Goal: Navigation & Orientation: Find specific page/section

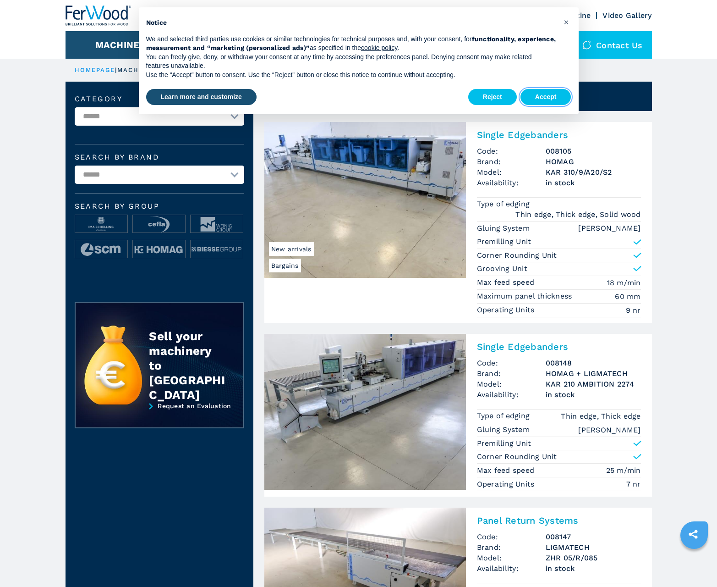
click at [546, 97] on button "Accept" at bounding box center [546, 97] width 51 height 17
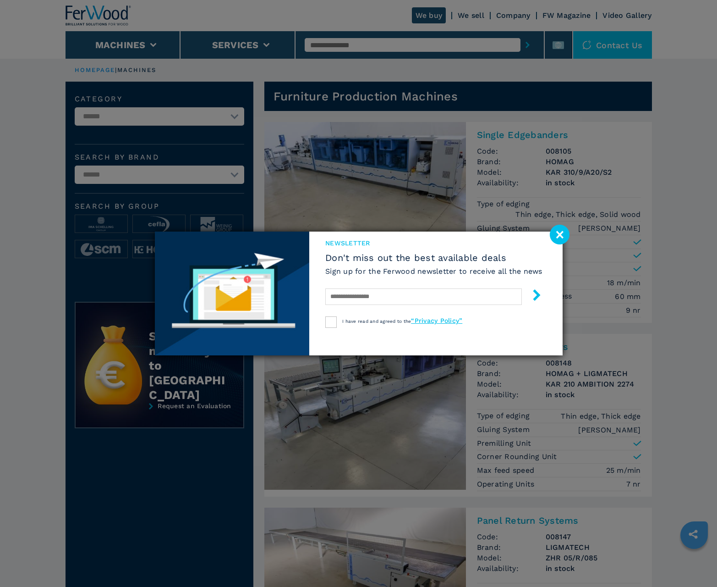
scroll to position [917, 0]
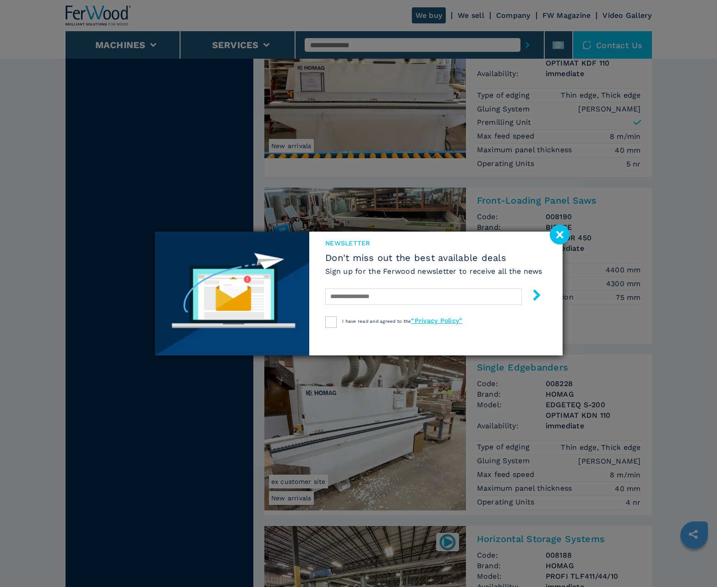
click at [560, 234] on image at bounding box center [560, 235] width 20 height 20
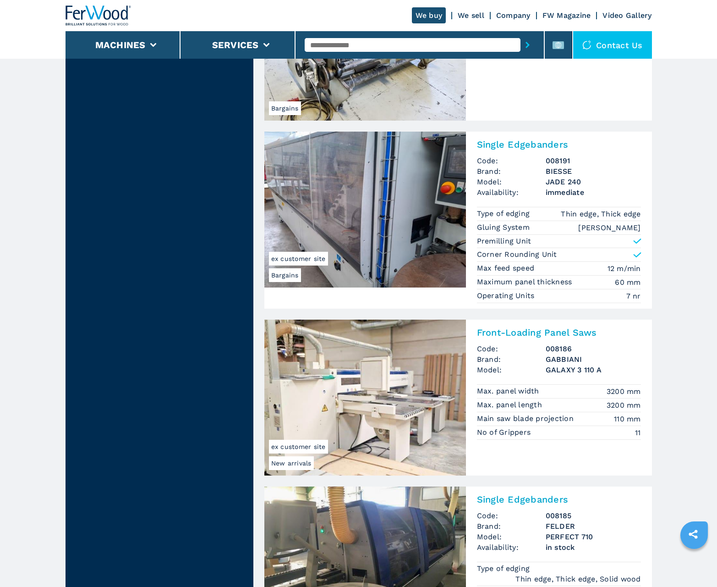
scroll to position [938, 0]
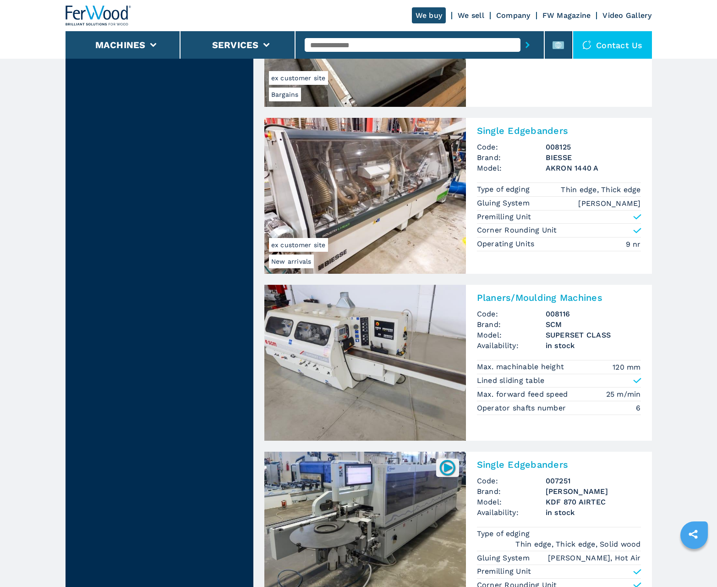
scroll to position [925, 0]
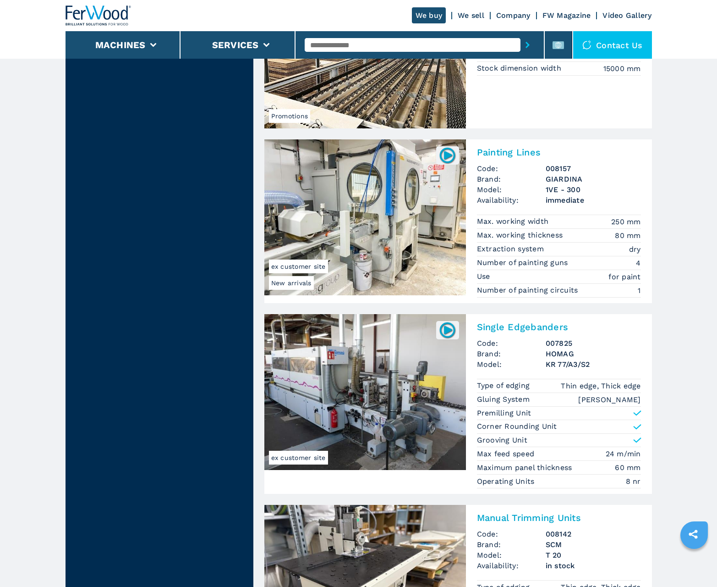
scroll to position [946, 0]
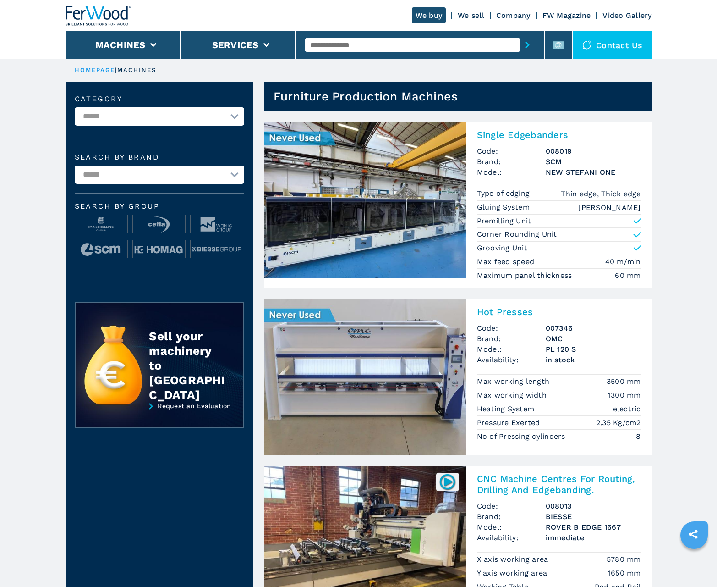
scroll to position [917, 0]
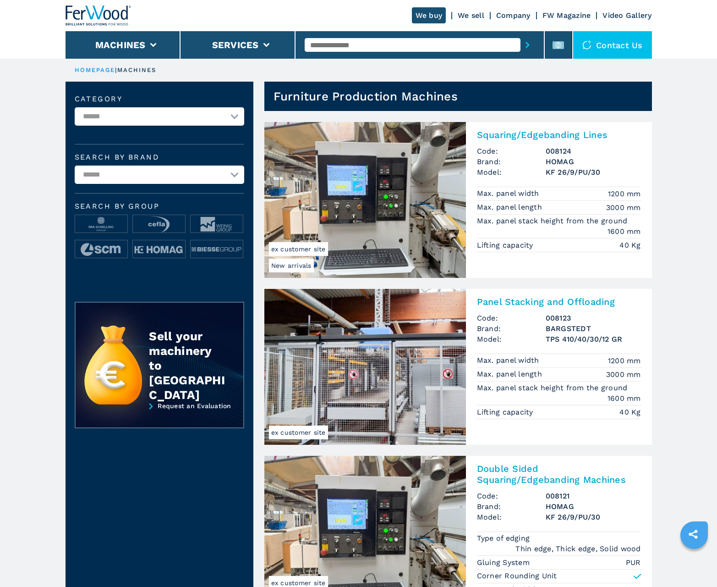
scroll to position [917, 0]
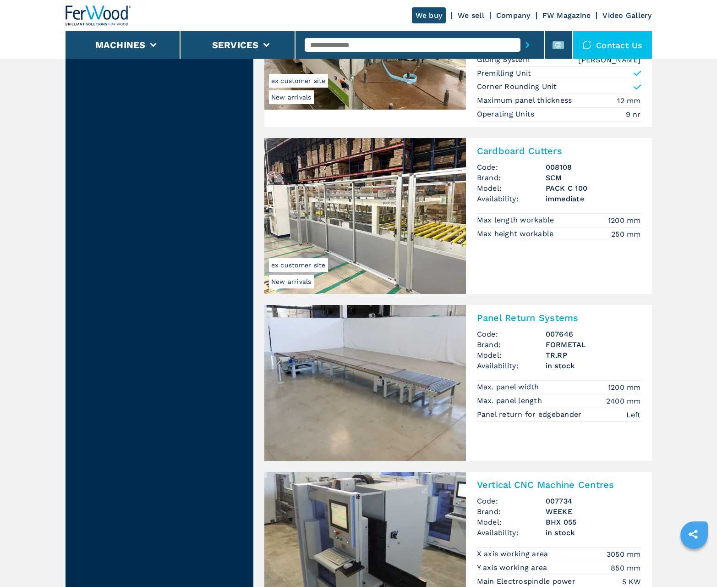
scroll to position [1801, 0]
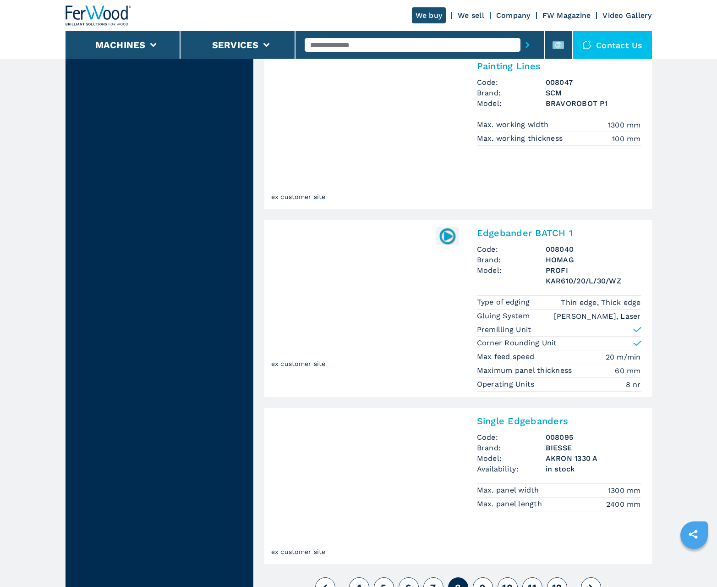
click at [483, 582] on span "9" at bounding box center [483, 587] width 6 height 11
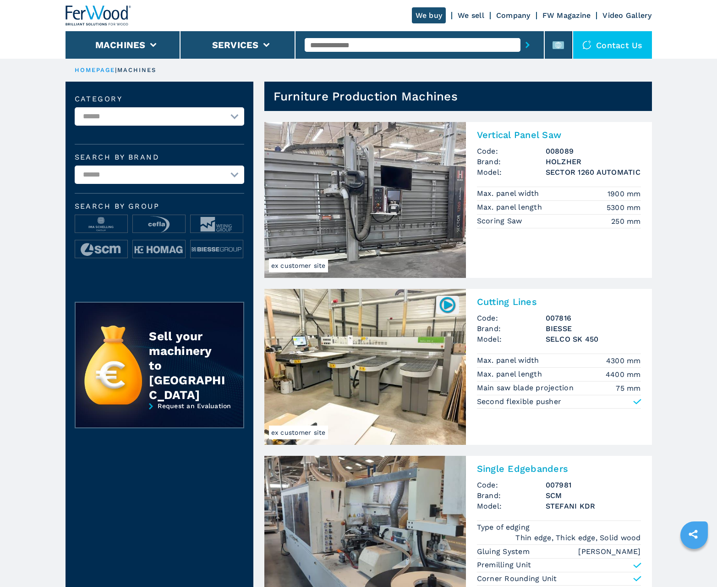
scroll to position [917, 0]
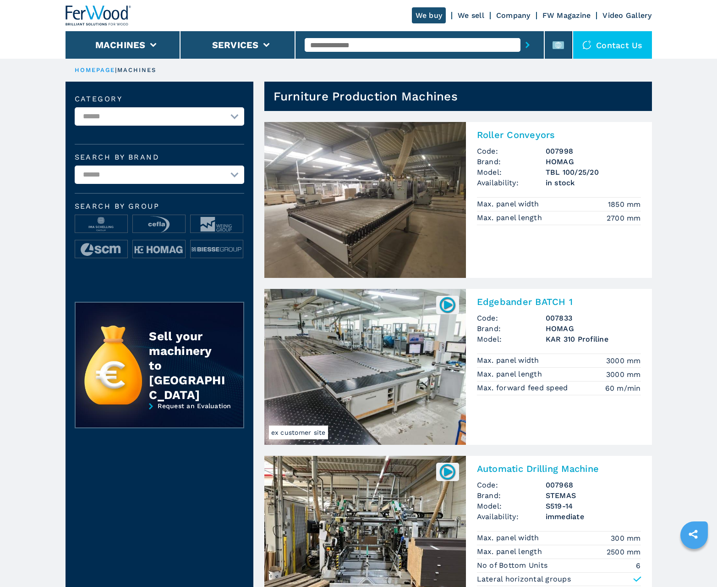
scroll to position [917, 0]
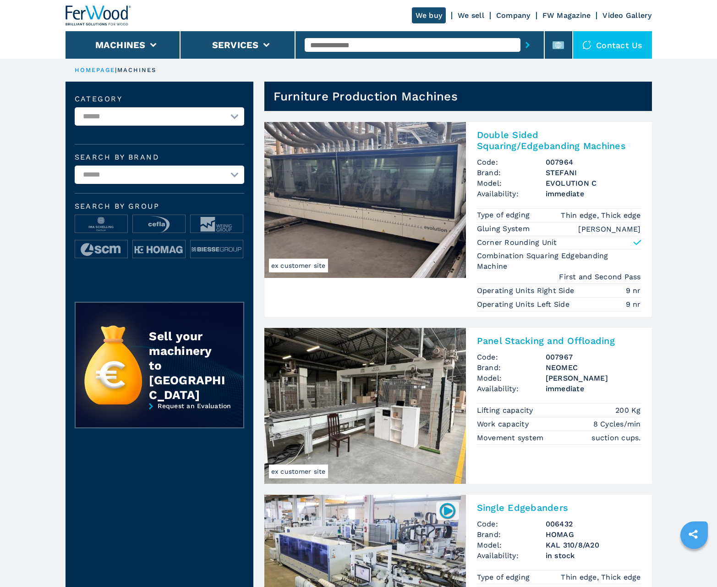
scroll to position [917, 0]
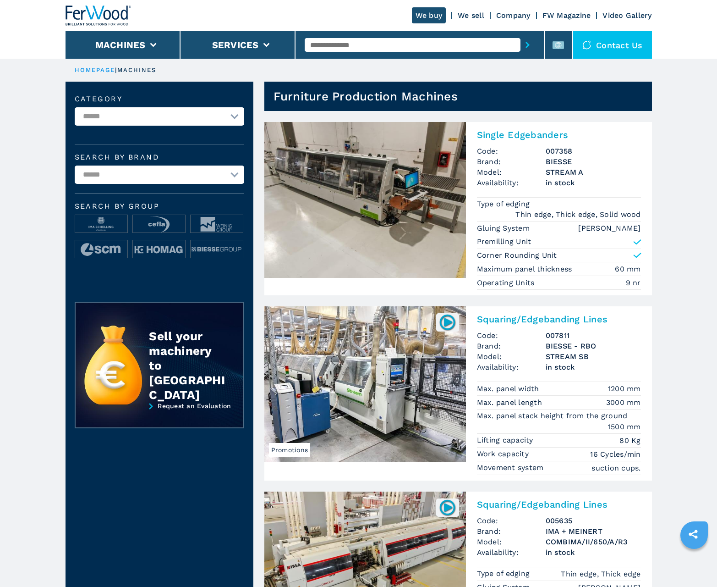
scroll to position [917, 0]
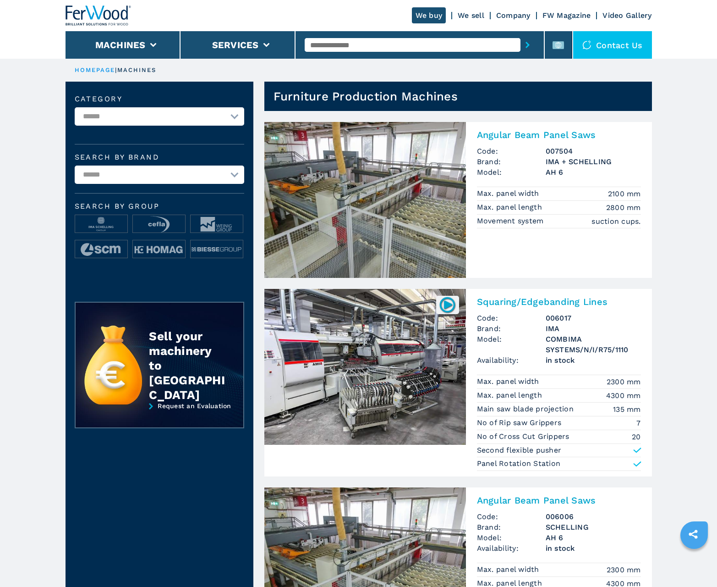
scroll to position [917, 0]
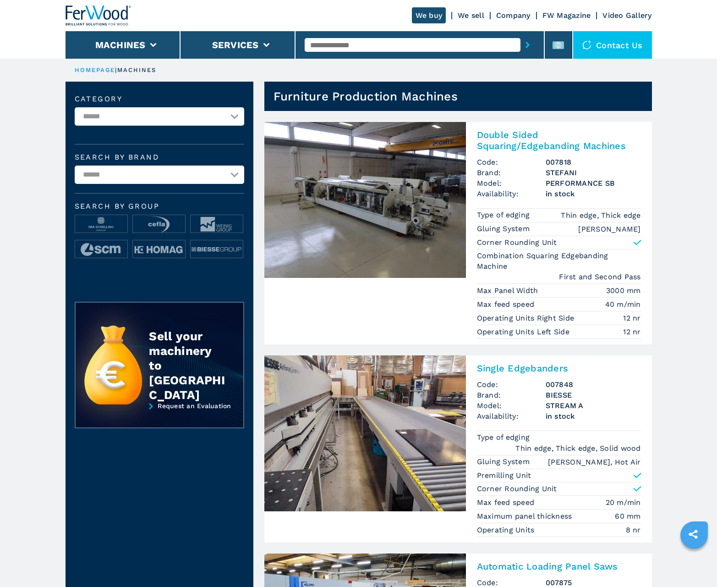
scroll to position [917, 0]
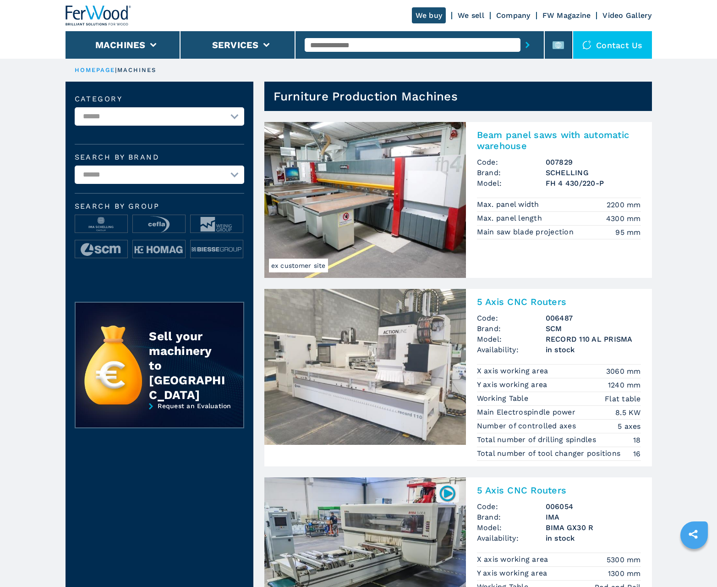
scroll to position [917, 0]
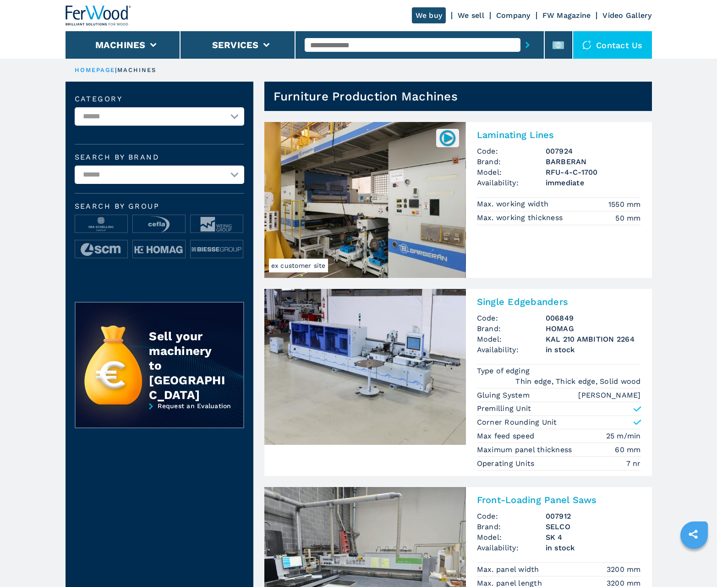
scroll to position [917, 0]
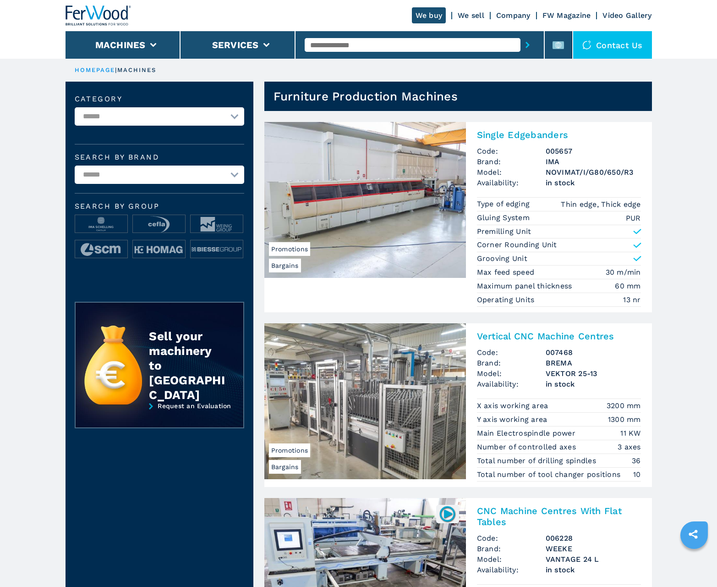
scroll to position [917, 0]
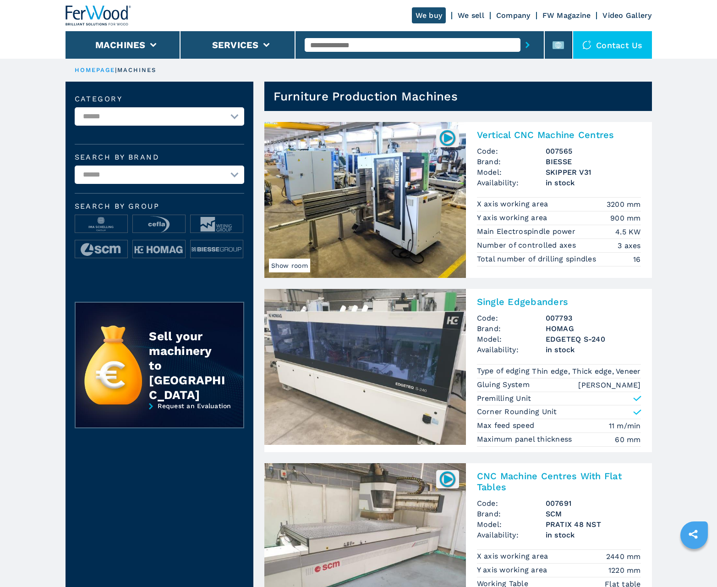
scroll to position [917, 0]
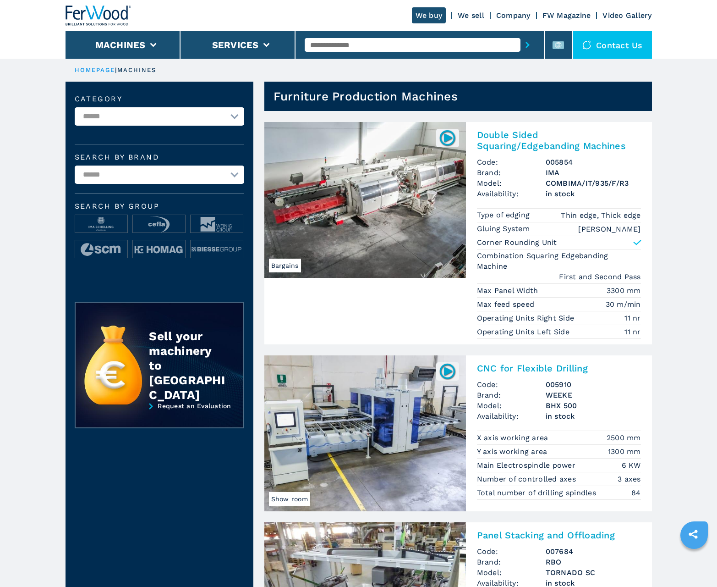
scroll to position [917, 0]
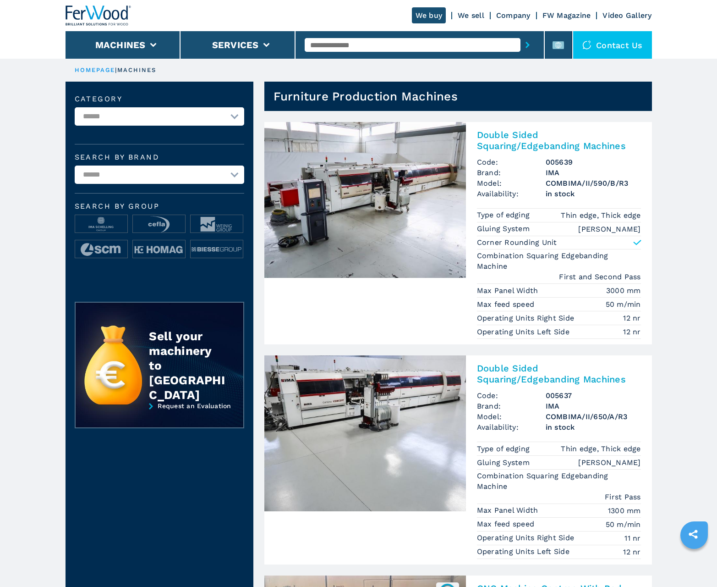
scroll to position [917, 0]
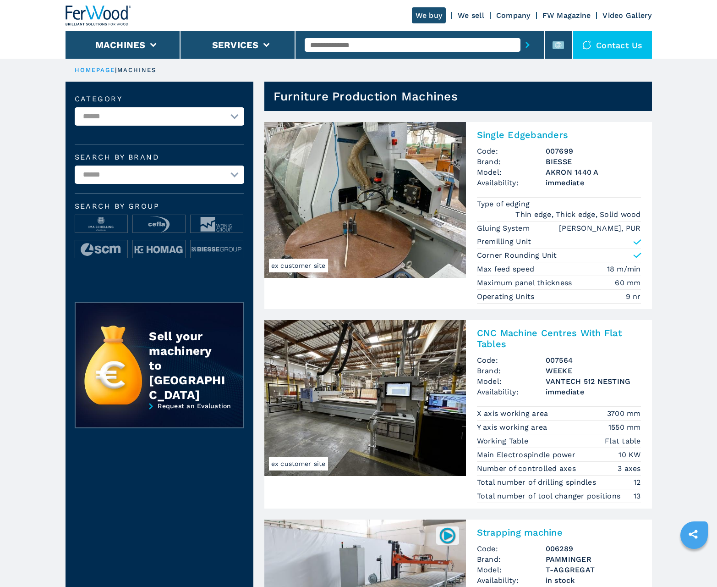
scroll to position [917, 0]
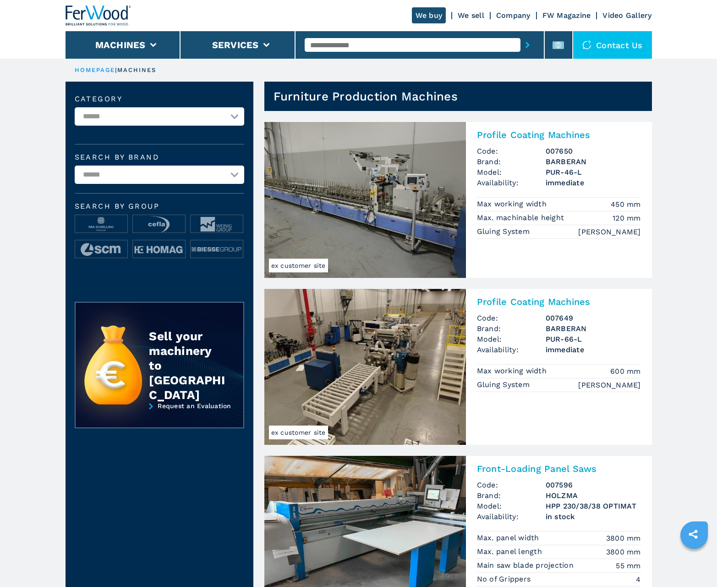
scroll to position [917, 0]
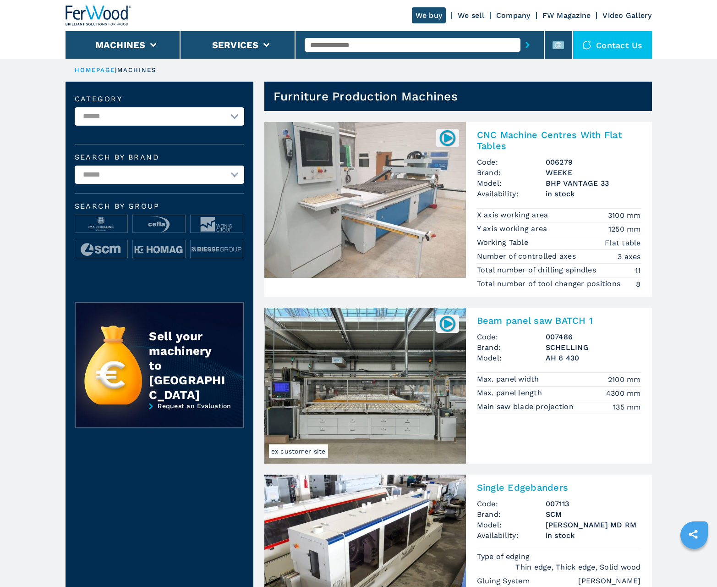
scroll to position [917, 0]
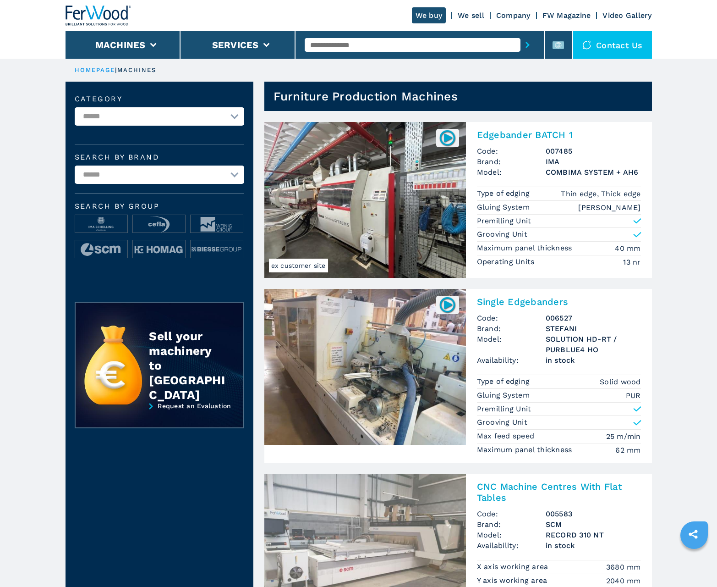
scroll to position [917, 0]
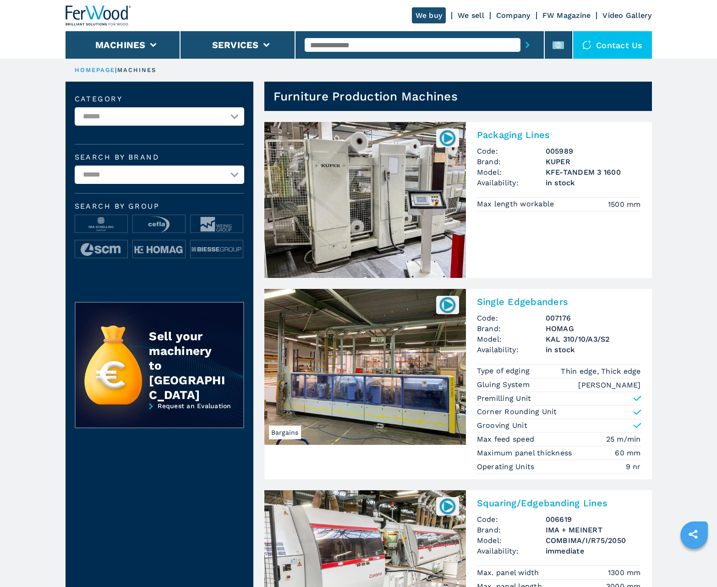
scroll to position [917, 0]
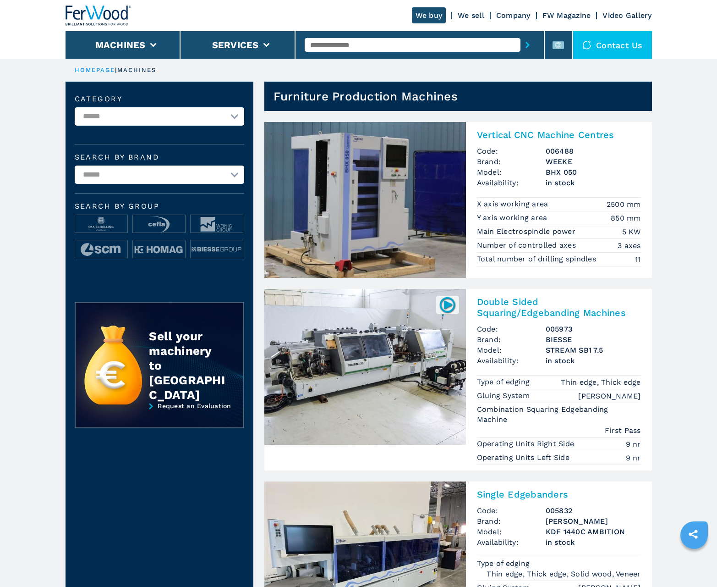
scroll to position [917, 0]
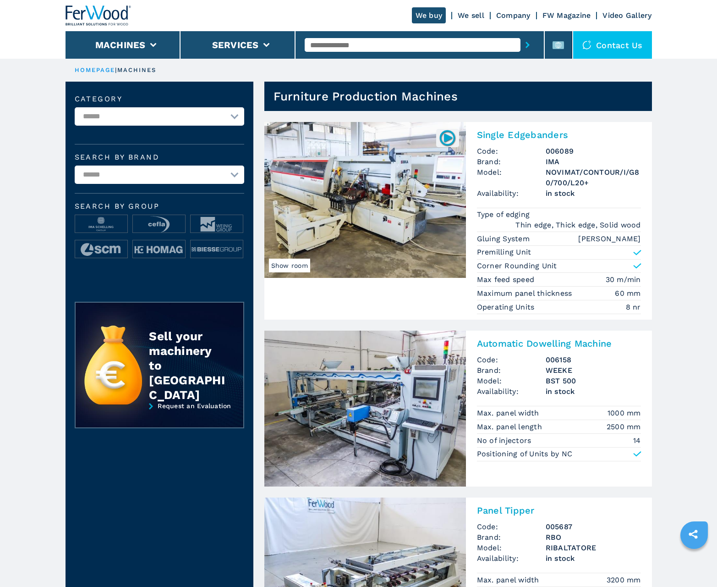
scroll to position [917, 0]
